Goal: Task Accomplishment & Management: Manage account settings

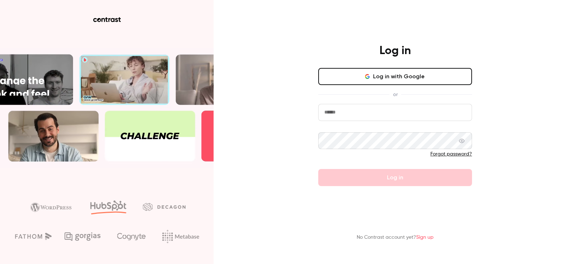
type input "**********"
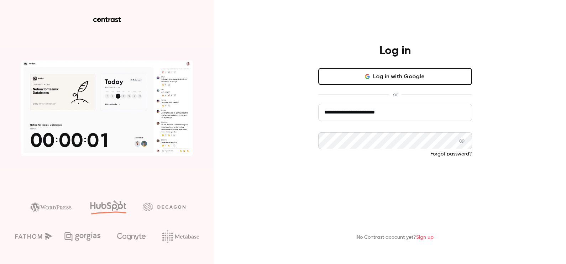
click at [367, 183] on button "Log in" at bounding box center [395, 177] width 154 height 17
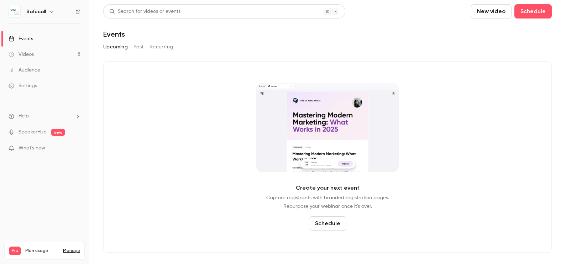
click at [30, 88] on div "Settings" at bounding box center [23, 85] width 28 height 7
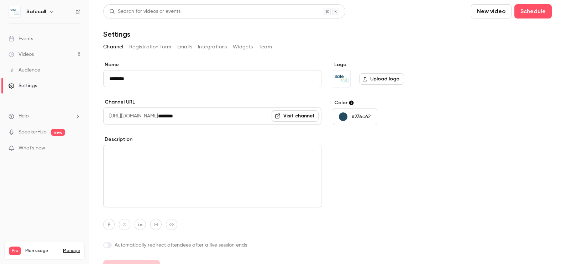
click at [51, 12] on icon "button" at bounding box center [51, 12] width 3 height 2
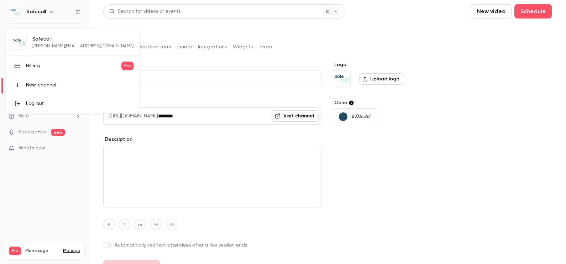
click at [35, 67] on div "Billing" at bounding box center [73, 65] width 95 height 7
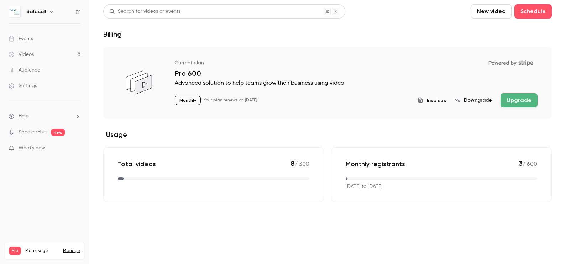
click at [49, 10] on icon "button" at bounding box center [52, 12] width 6 height 6
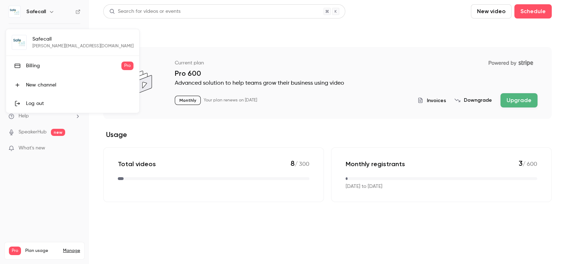
click at [37, 66] on div "Billing" at bounding box center [73, 65] width 95 height 7
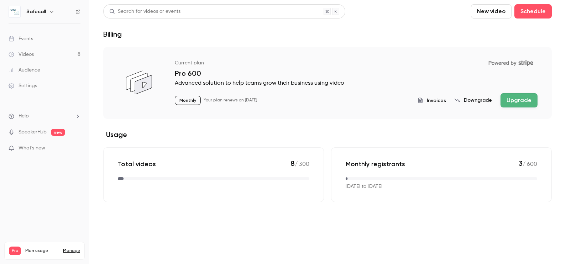
click at [71, 248] on link "Manage" at bounding box center [71, 251] width 17 height 6
click at [433, 101] on span "Invoices" at bounding box center [436, 100] width 19 height 7
